Goal: Task Accomplishment & Management: Manage account settings

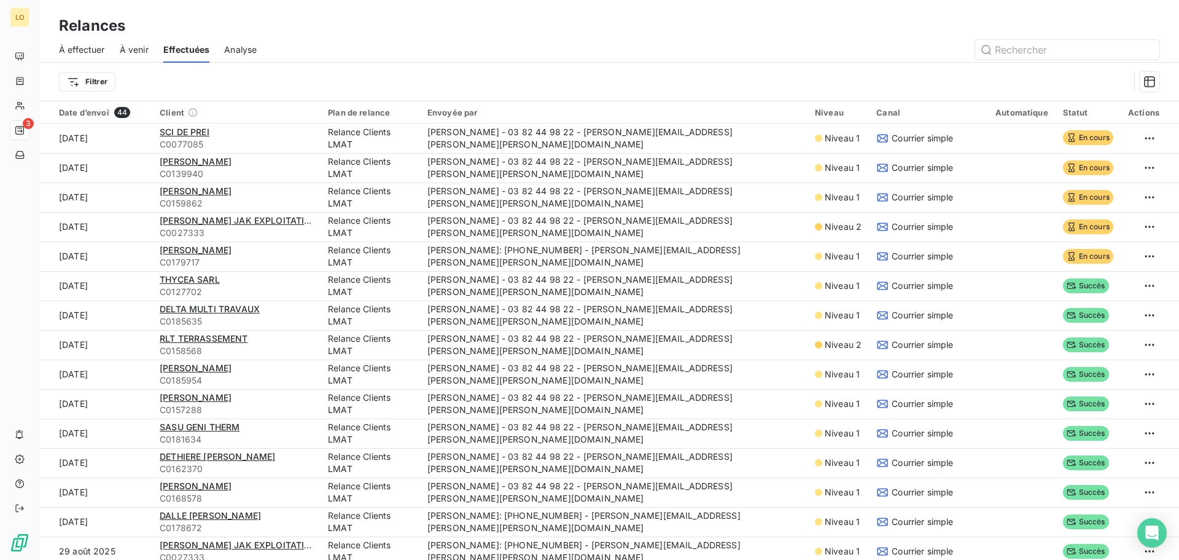
click at [232, 47] on span "Analyse" at bounding box center [240, 50] width 33 height 12
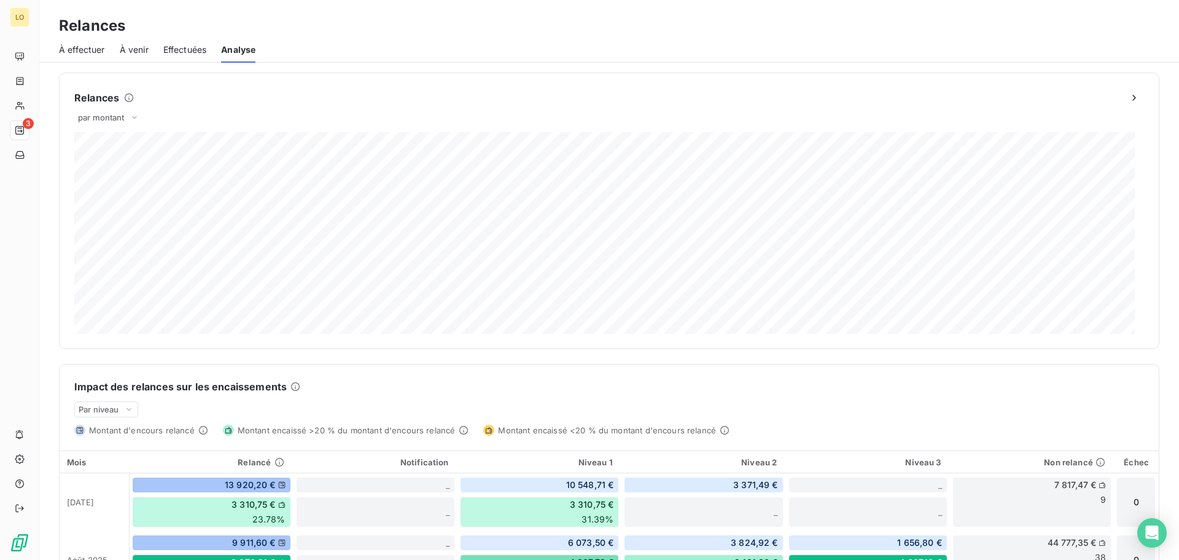
click at [135, 49] on span "À venir" at bounding box center [134, 50] width 29 height 12
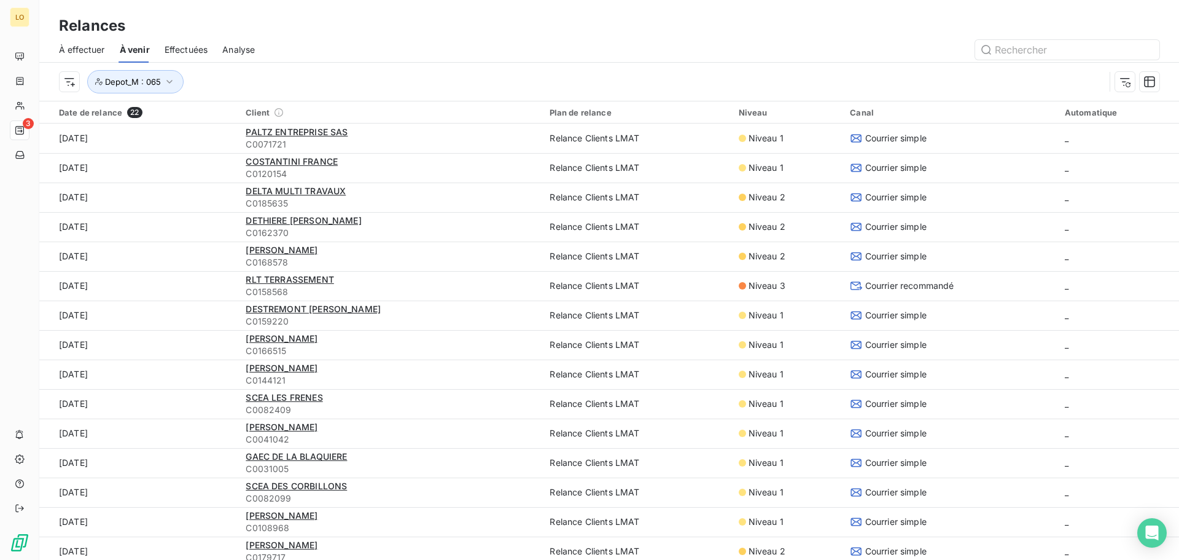
click at [76, 52] on span "À effectuer" at bounding box center [82, 50] width 46 height 12
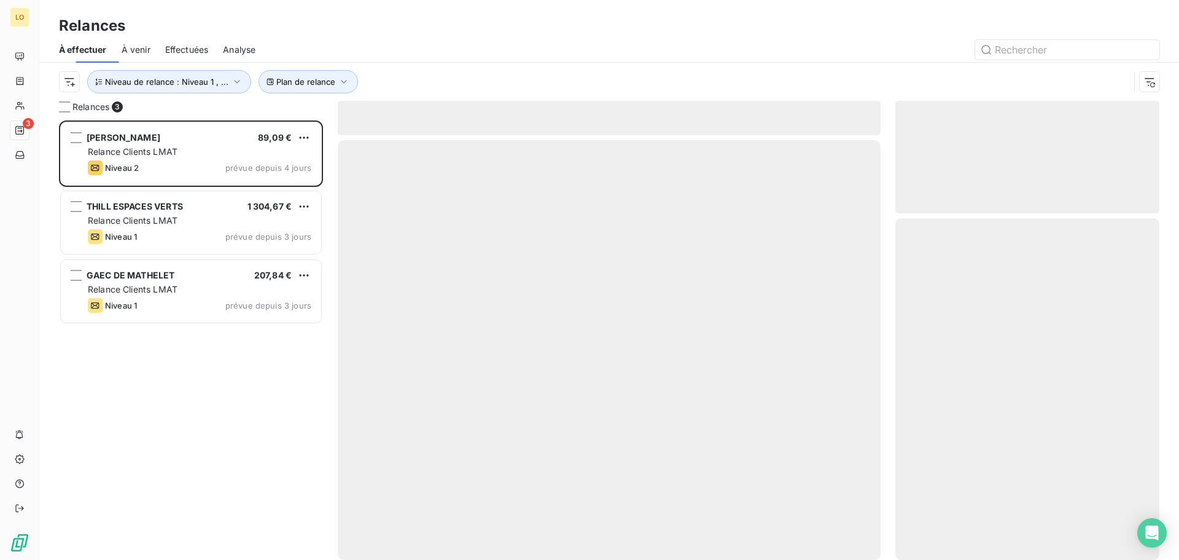
scroll to position [430, 255]
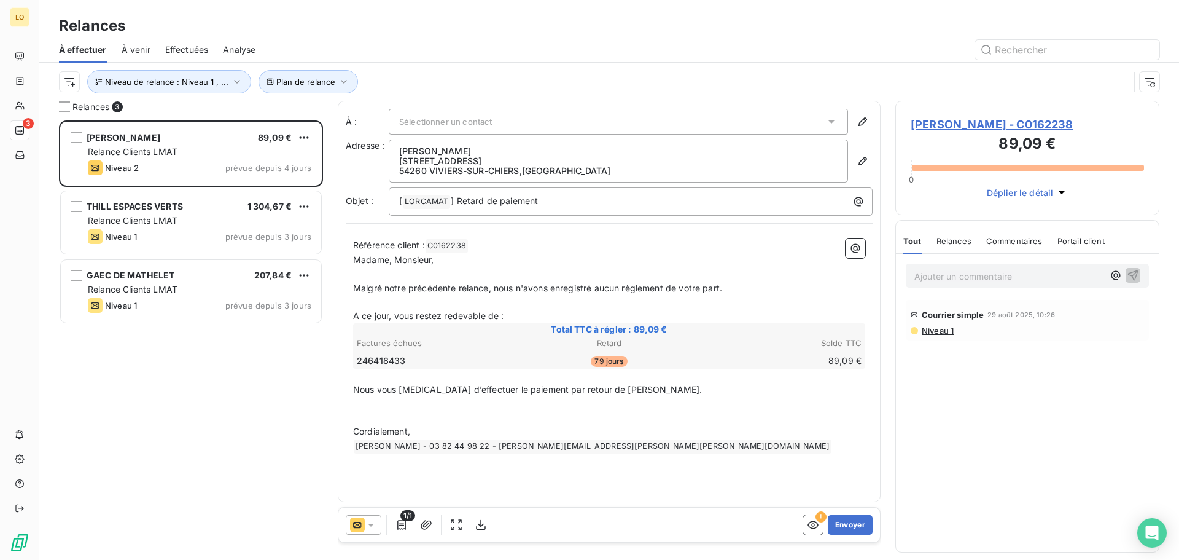
click at [216, 412] on div "[PERSON_NAME] 89,09 € Relance Clients LMAT Niveau 2 prévue depuis 4 jours [PERS…" at bounding box center [191, 339] width 264 height 439
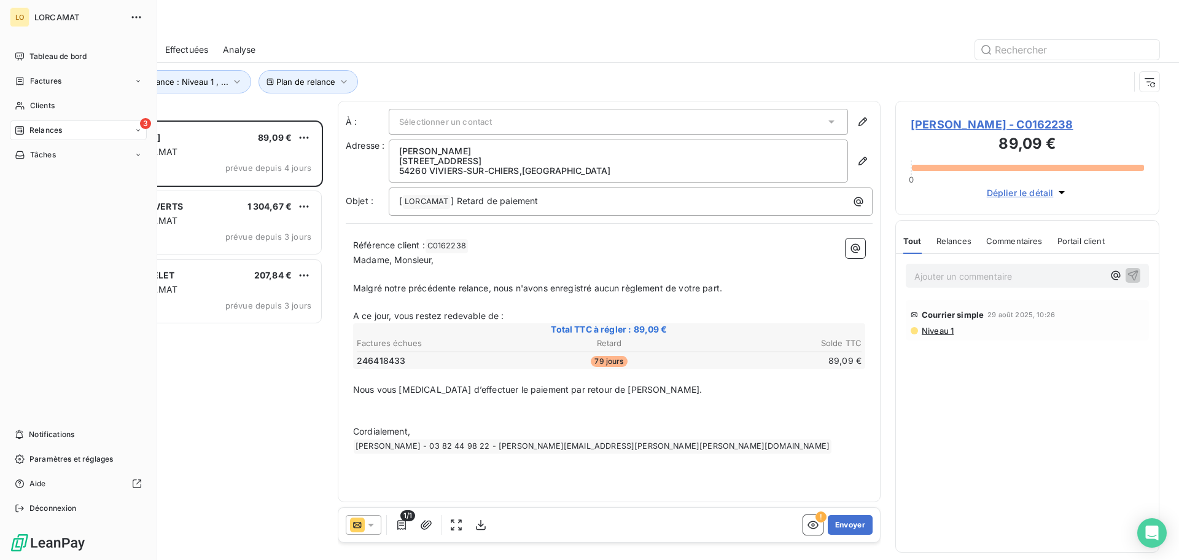
click at [22, 131] on icon at bounding box center [19, 130] width 9 height 9
click at [48, 130] on span "Relances" at bounding box center [45, 130] width 33 height 11
click at [52, 154] on span "À effectuer" at bounding box center [49, 154] width 40 height 11
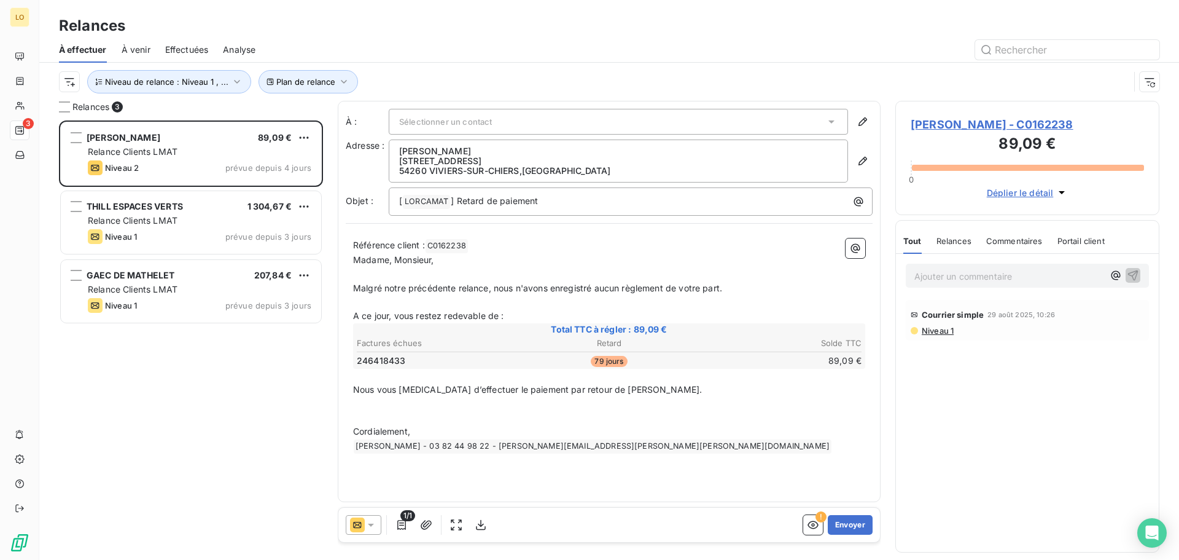
click at [254, 443] on div "[PERSON_NAME] 89,09 € Relance Clients LMAT Niveau 2 prévue depuis 4 jours [PERS…" at bounding box center [191, 339] width 264 height 439
click at [133, 49] on span "À venir" at bounding box center [136, 50] width 29 height 12
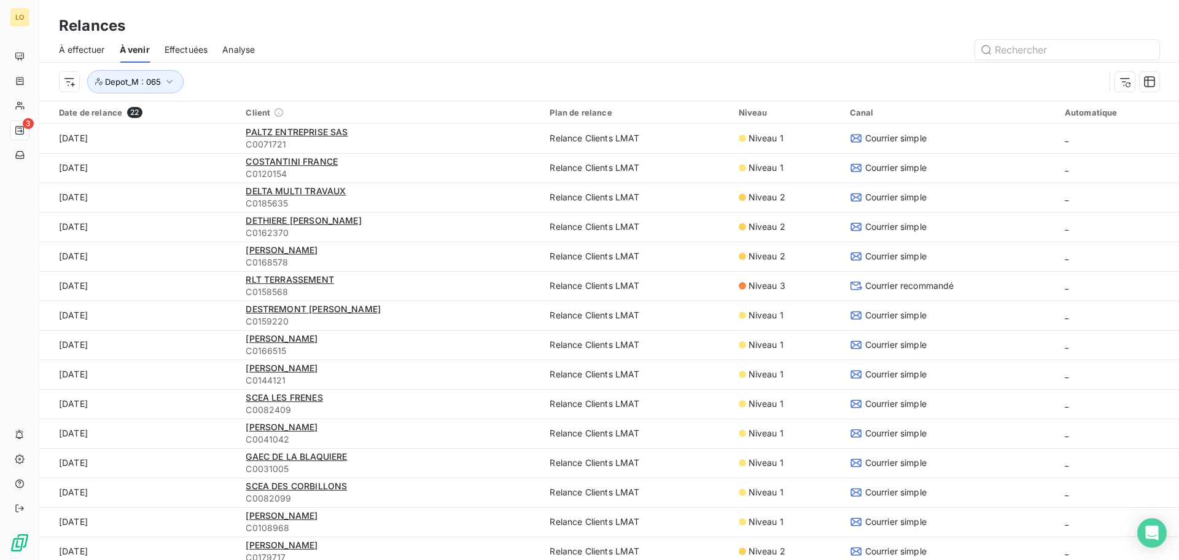
click at [72, 55] on span "À effectuer" at bounding box center [82, 50] width 46 height 12
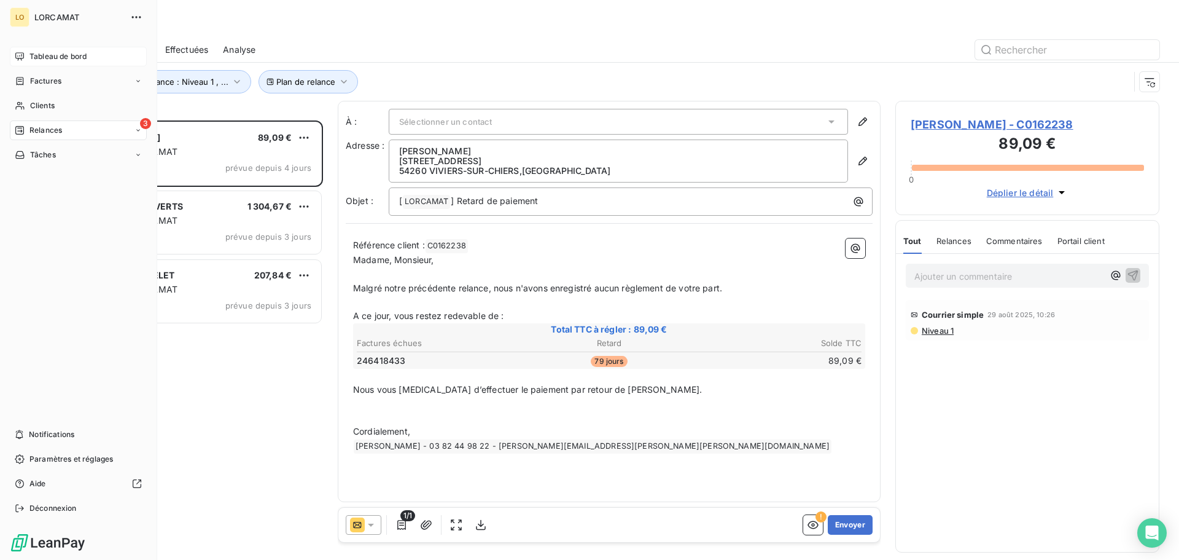
scroll to position [430, 255]
click at [50, 52] on span "Tableau de bord" at bounding box center [57, 56] width 57 height 11
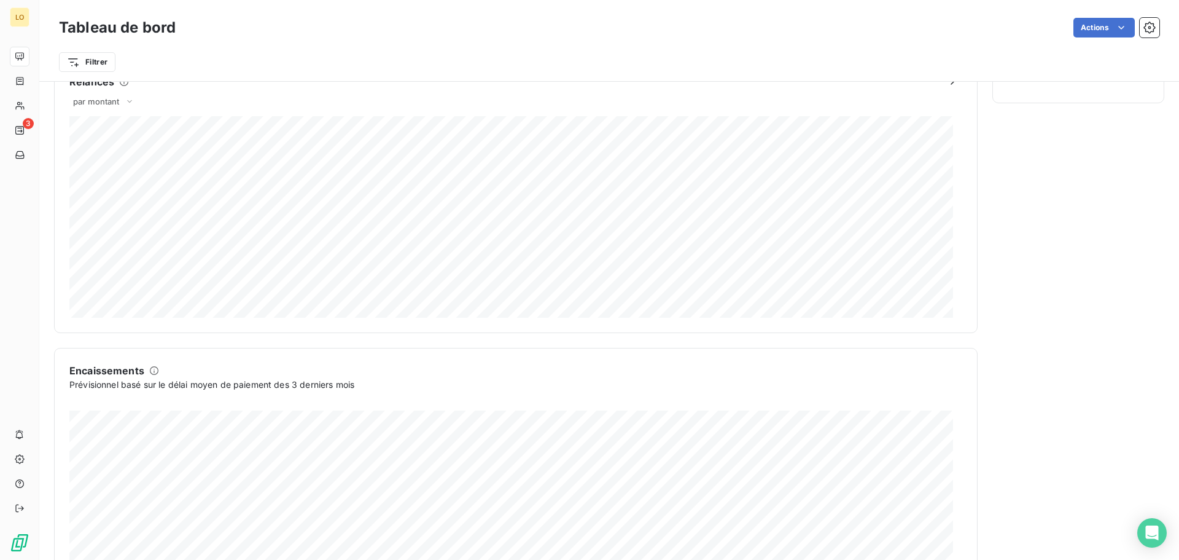
scroll to position [638, 0]
